Goal: Task Accomplishment & Management: Manage account settings

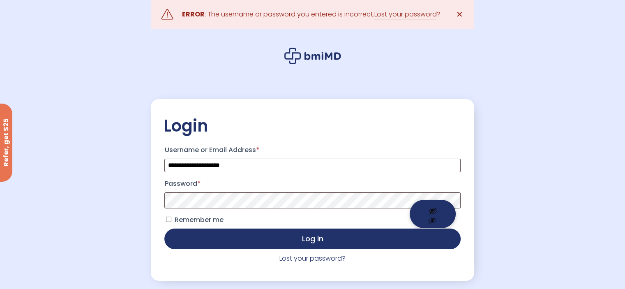
click at [432, 203] on button "Show password" at bounding box center [433, 214] width 46 height 28
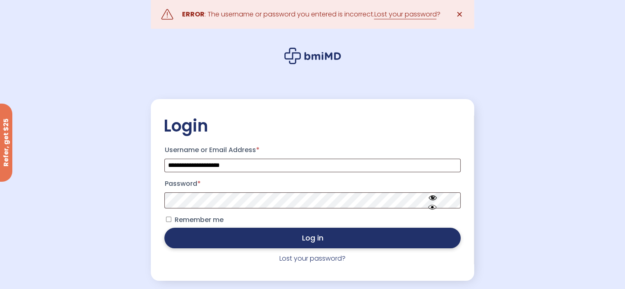
click at [253, 234] on button "Log in" at bounding box center [312, 238] width 296 height 21
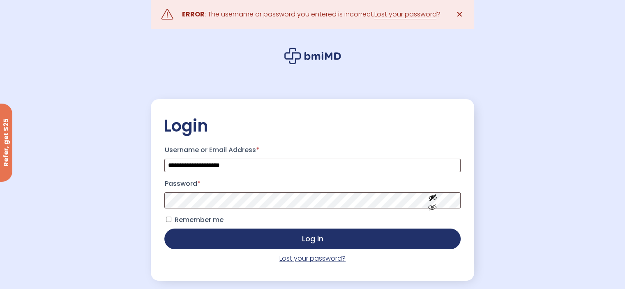
click at [293, 258] on link "Lost your password?" at bounding box center [313, 258] width 66 height 9
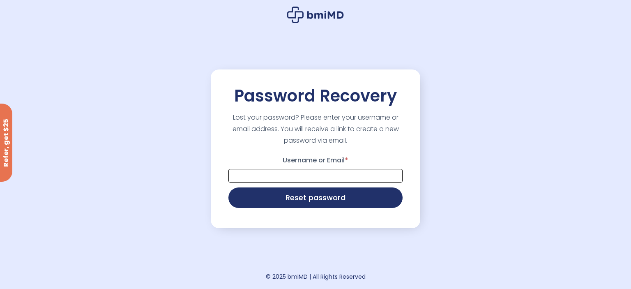
click at [296, 182] on input "Username or Email *" at bounding box center [316, 176] width 174 height 14
type input "**********"
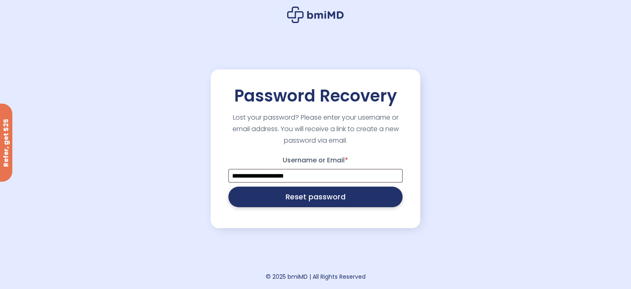
click at [301, 199] on button "Reset password" at bounding box center [316, 197] width 174 height 21
